Goal: Task Accomplishment & Management: Manage account settings

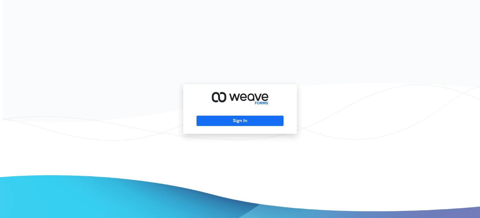
click at [245, 114] on div "Sign In" at bounding box center [240, 109] width 114 height 50
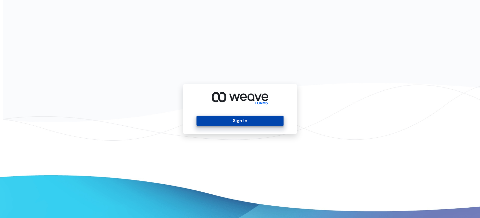
click at [243, 118] on button "Sign In" at bounding box center [239, 121] width 87 height 10
